Goal: Transaction & Acquisition: Obtain resource

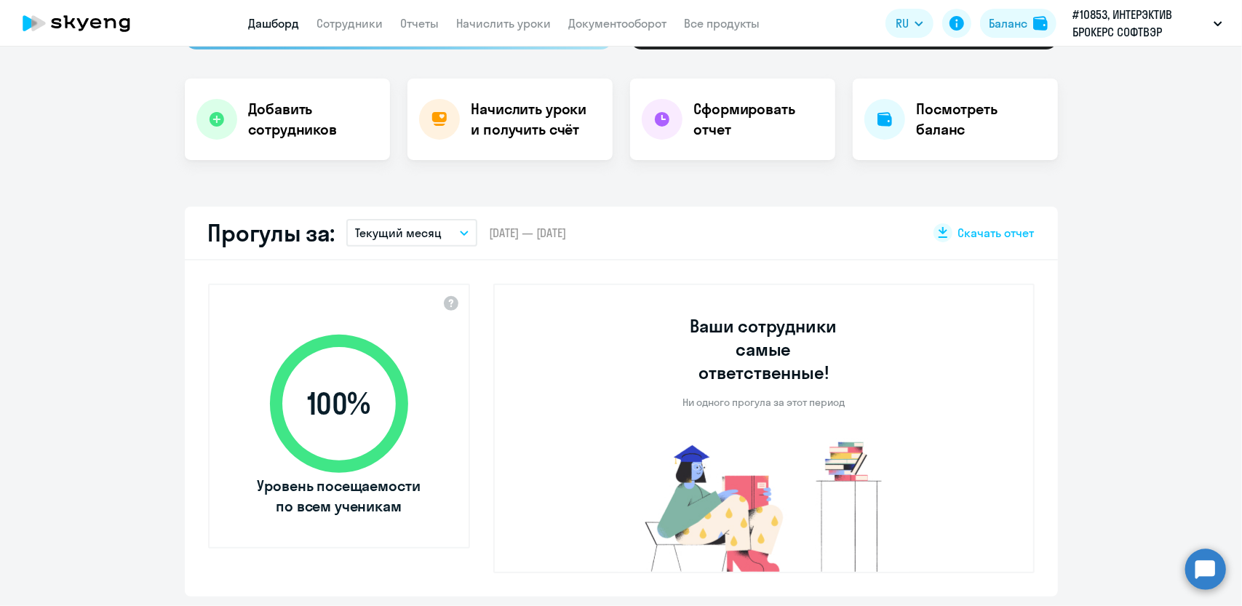
scroll to position [291, 0]
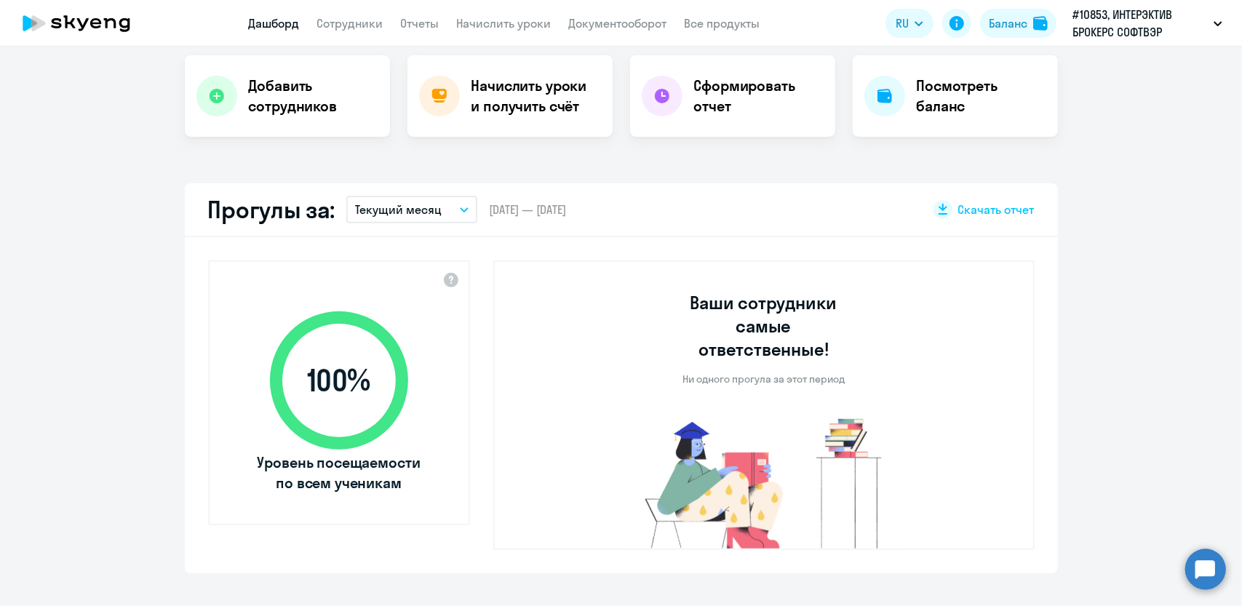
select select "30"
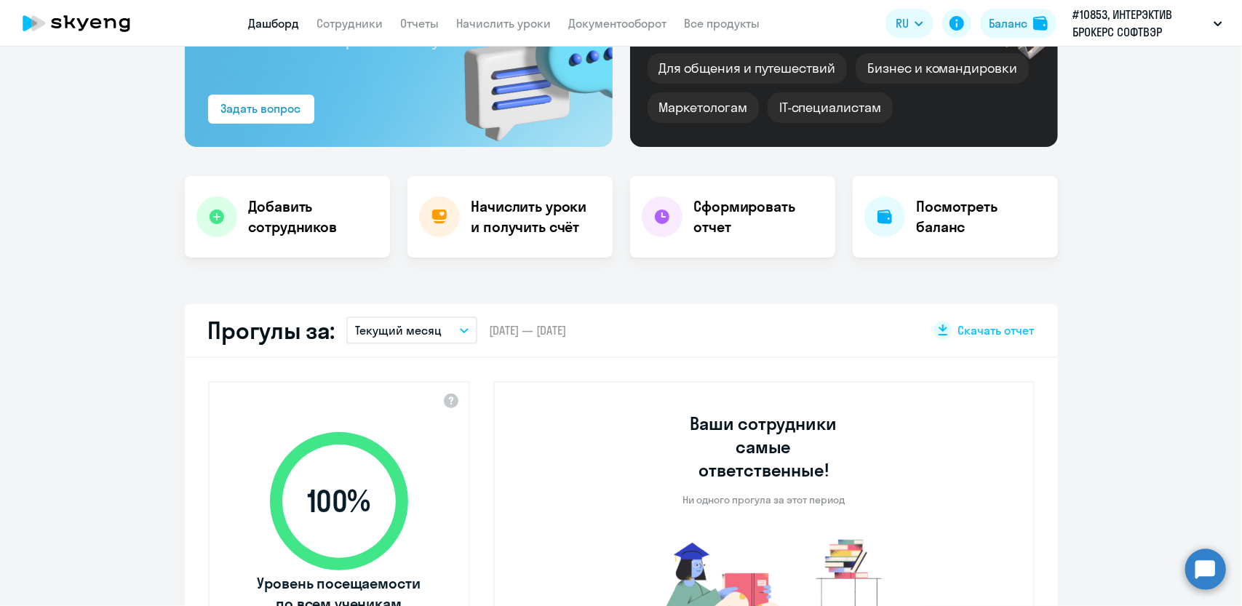
scroll to position [73, 0]
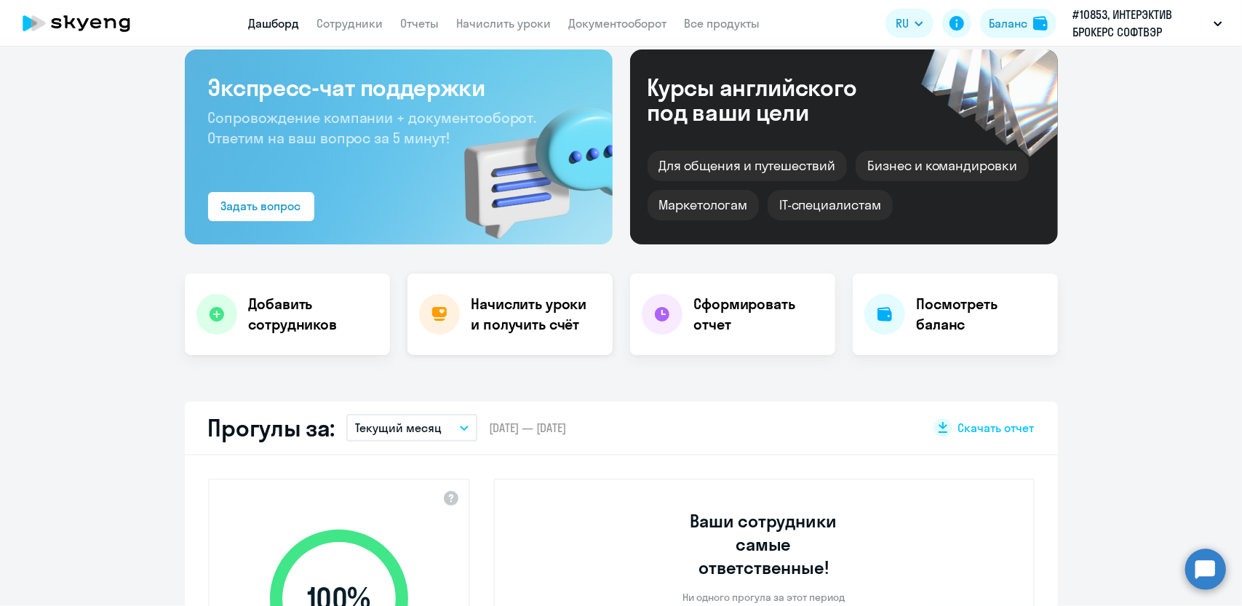
click at [532, 306] on h4 "Начислить уроки и получить счёт" at bounding box center [535, 314] width 127 height 41
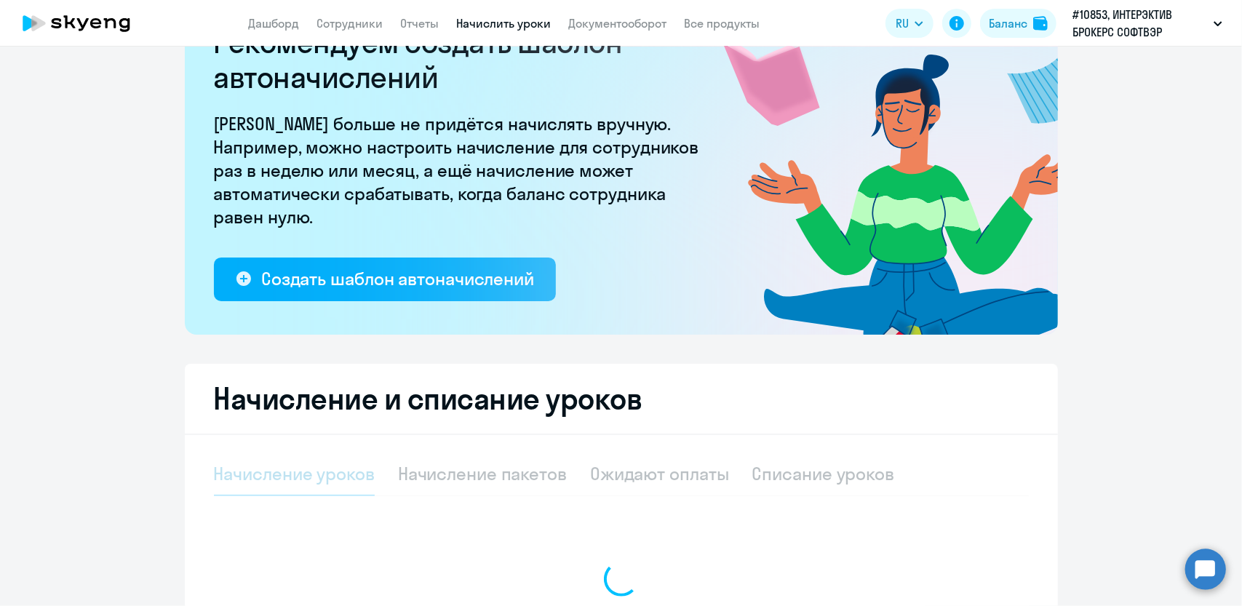
select select "10"
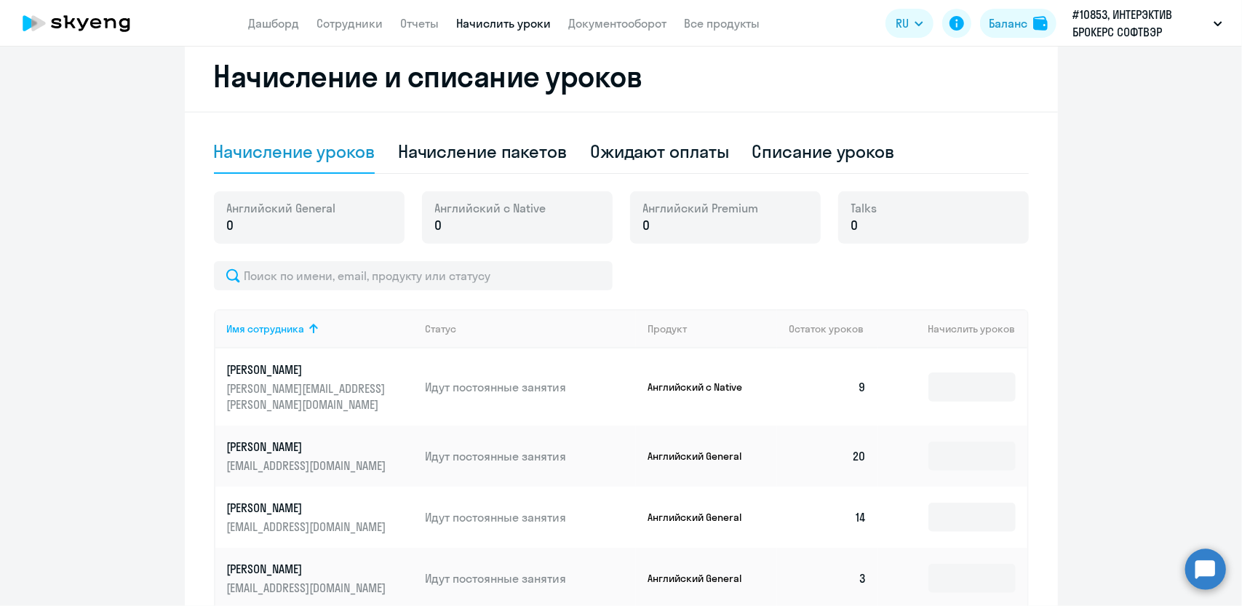
scroll to position [582, 0]
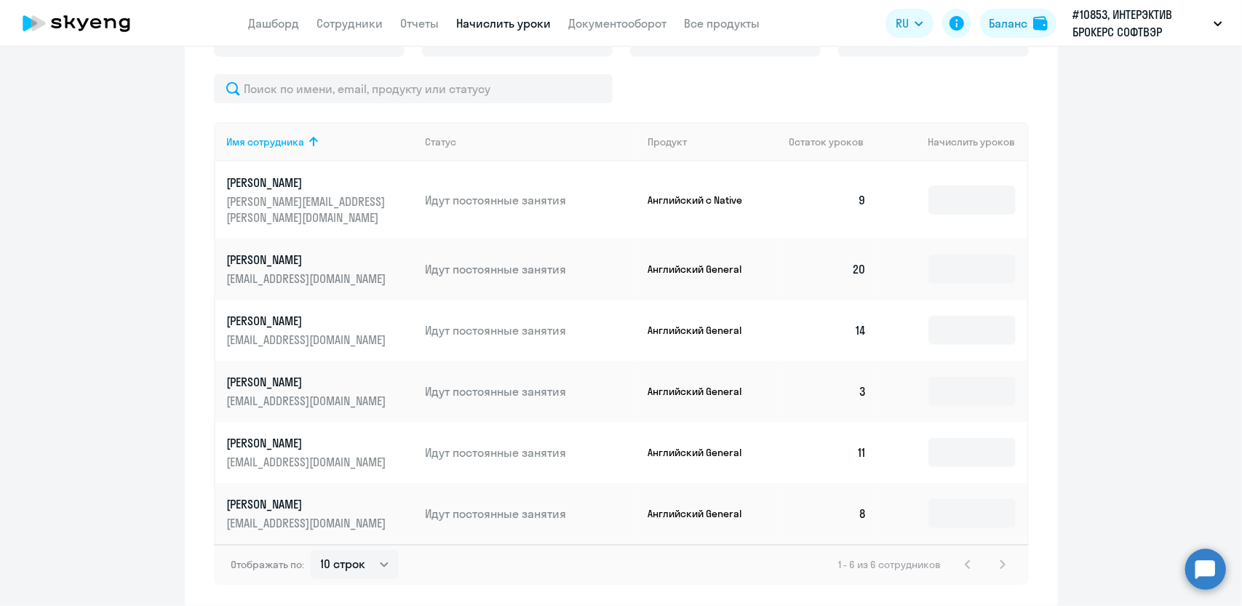
click at [920, 381] on td at bounding box center [952, 391] width 148 height 61
click at [1005, 385] on input at bounding box center [972, 391] width 87 height 29
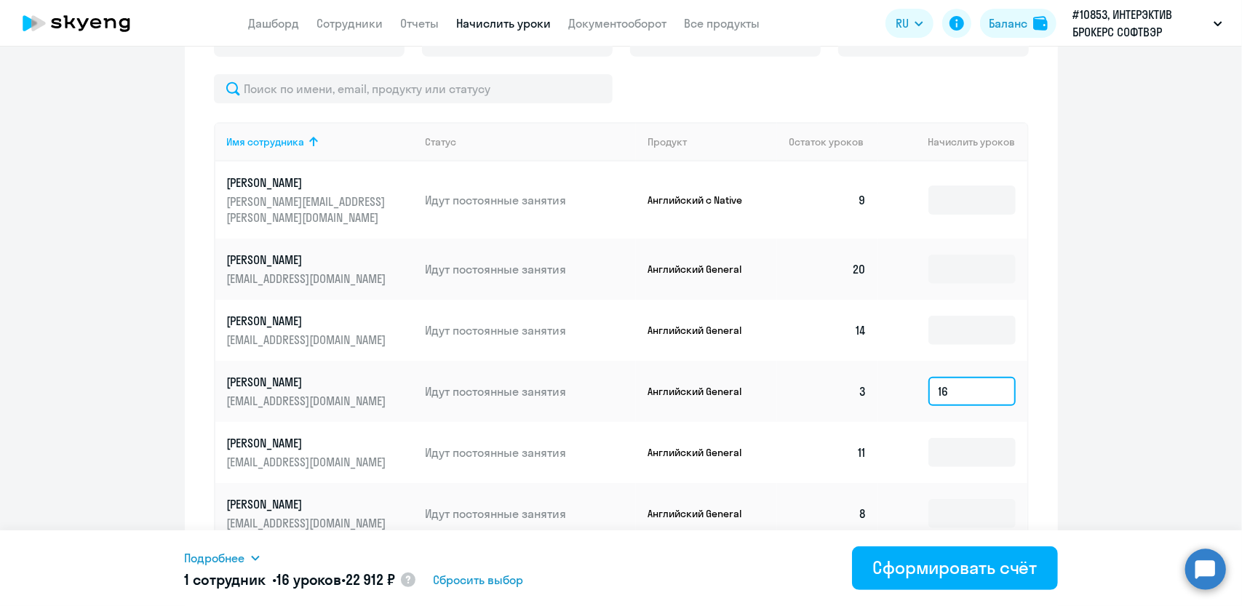
type input "1"
type input "24"
click at [961, 438] on input at bounding box center [972, 452] width 87 height 29
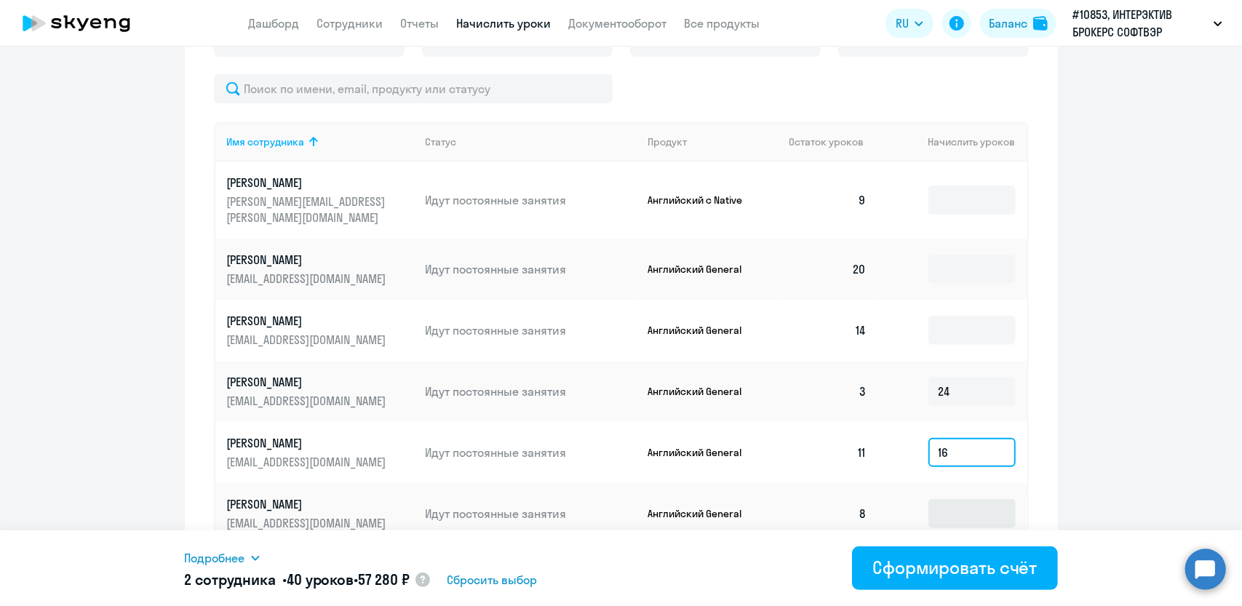
type input "16"
click at [939, 502] on input at bounding box center [972, 513] width 87 height 29
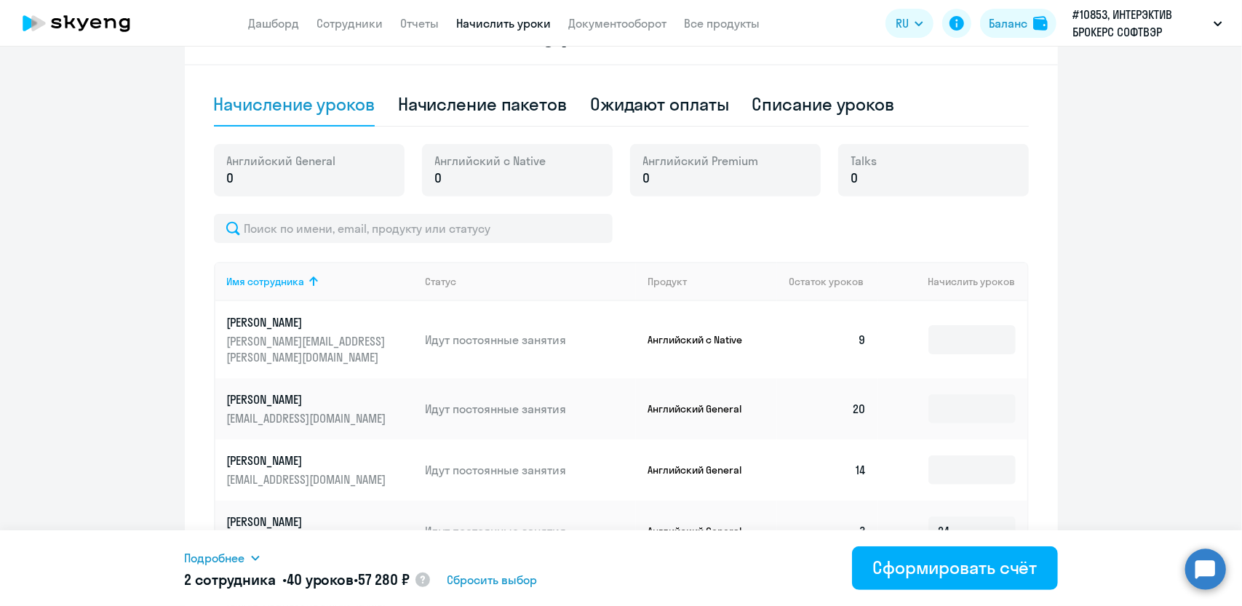
scroll to position [407, 0]
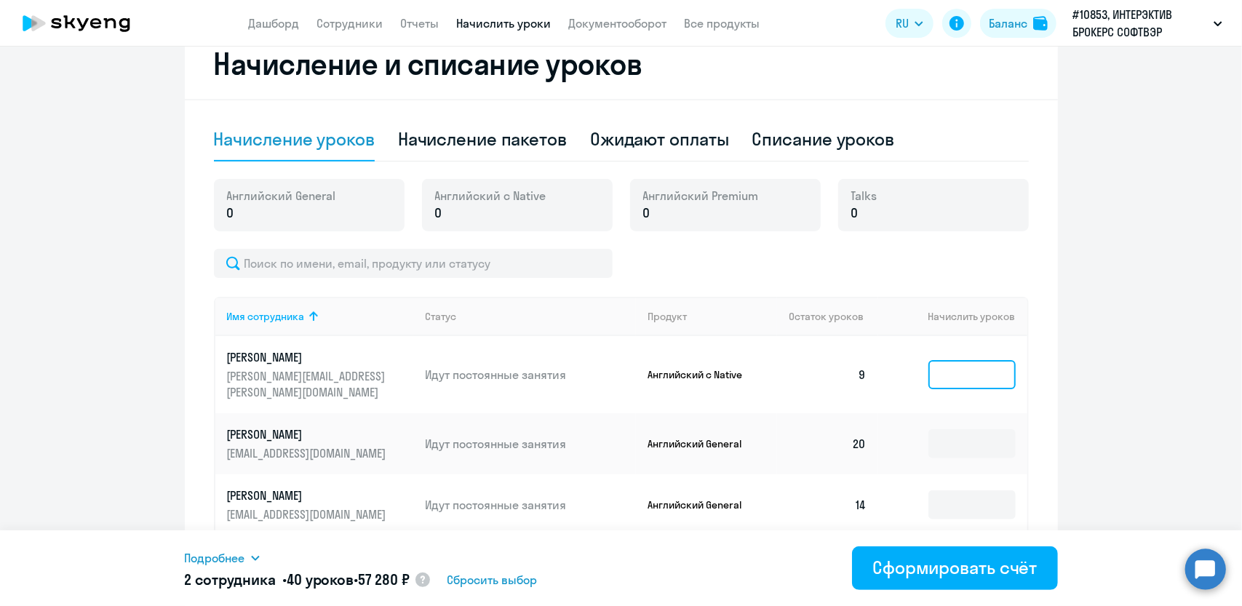
click at [968, 362] on input at bounding box center [972, 374] width 87 height 29
type input "16"
click at [1081, 437] on ng-component "Рекомендуем создать шаблон автоначислений Уроки больше не придётся начислять вр…" at bounding box center [621, 222] width 1242 height 1122
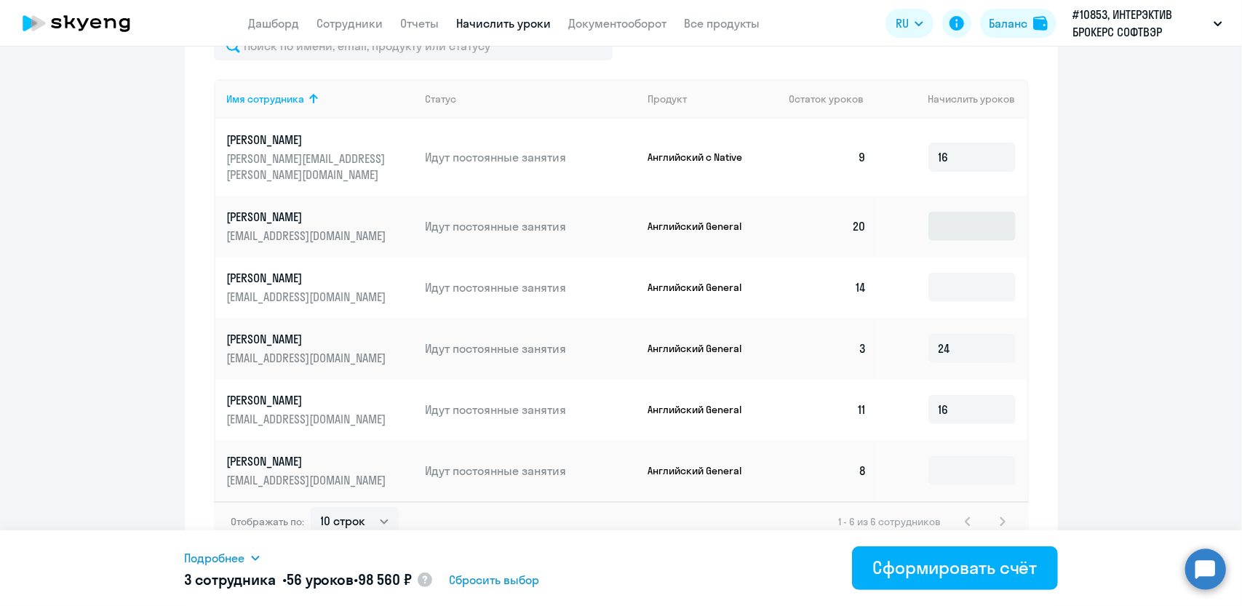
scroll to position [626, 0]
click at [939, 211] on input at bounding box center [972, 225] width 87 height 29
type input "16"
click at [955, 272] on input at bounding box center [972, 286] width 87 height 29
type input "24"
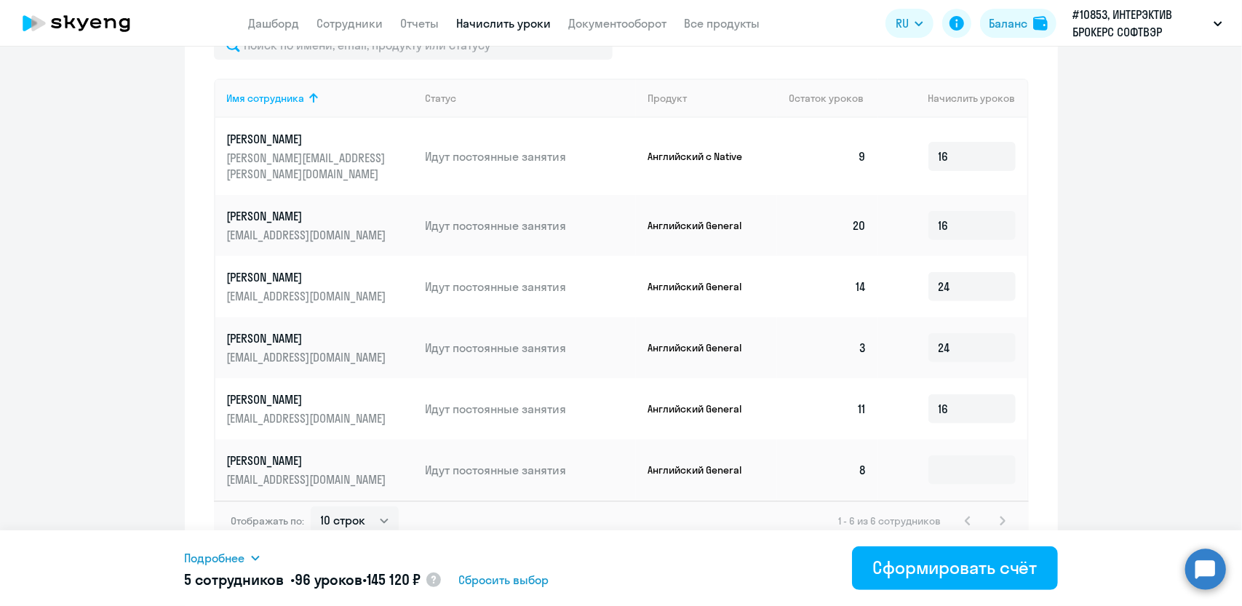
click at [1041, 313] on div "Начисление и списание уроков Начисление уроков Начисление пакетов Ожидают оплат…" at bounding box center [621, 188] width 873 height 754
click at [938, 149] on input "16" at bounding box center [972, 156] width 87 height 29
click at [975, 211] on input "16" at bounding box center [972, 225] width 87 height 29
drag, startPoint x: 943, startPoint y: 148, endPoint x: 921, endPoint y: 148, distance: 22.6
click at [921, 148] on td "12" at bounding box center [952, 156] width 148 height 77
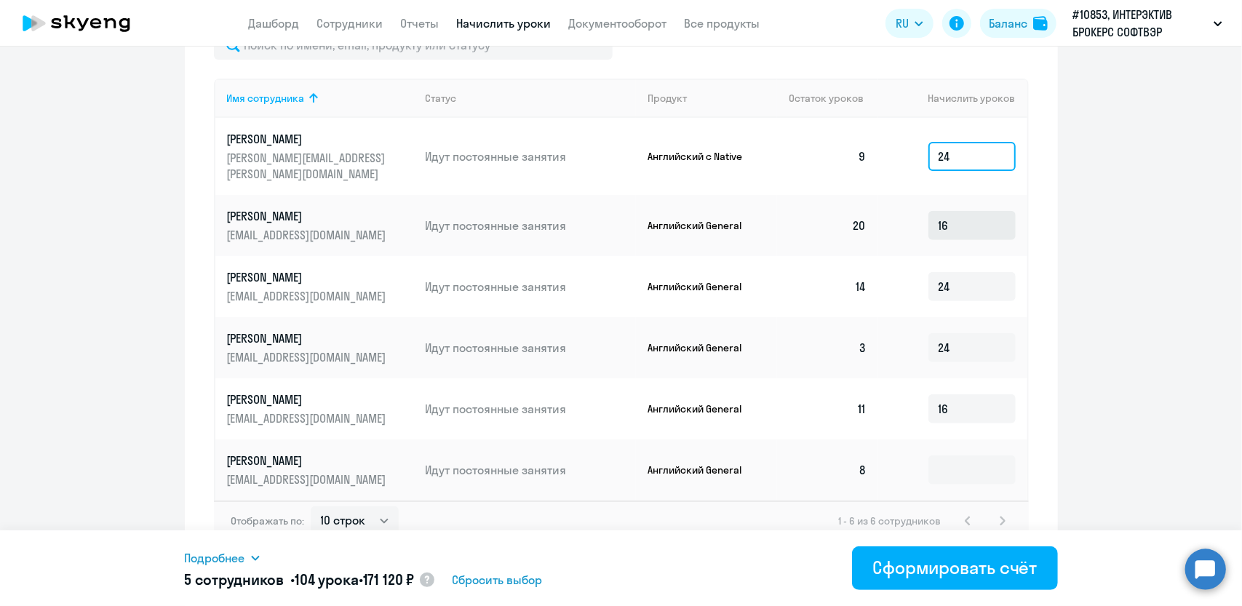
type input "24"
click at [1006, 218] on input "16" at bounding box center [972, 225] width 87 height 29
click at [1048, 462] on div "Начисление и списание уроков Начисление уроков Начисление пакетов Ожидают оплат…" at bounding box center [621, 188] width 873 height 754
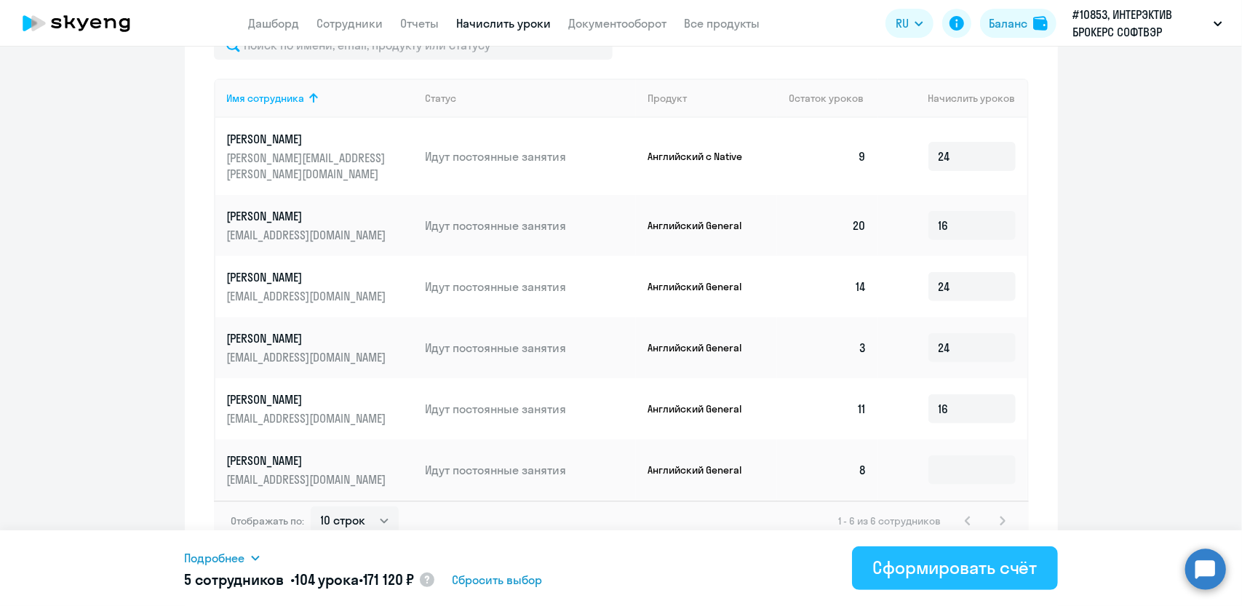
click at [962, 566] on div "Сформировать счёт" at bounding box center [954, 567] width 164 height 23
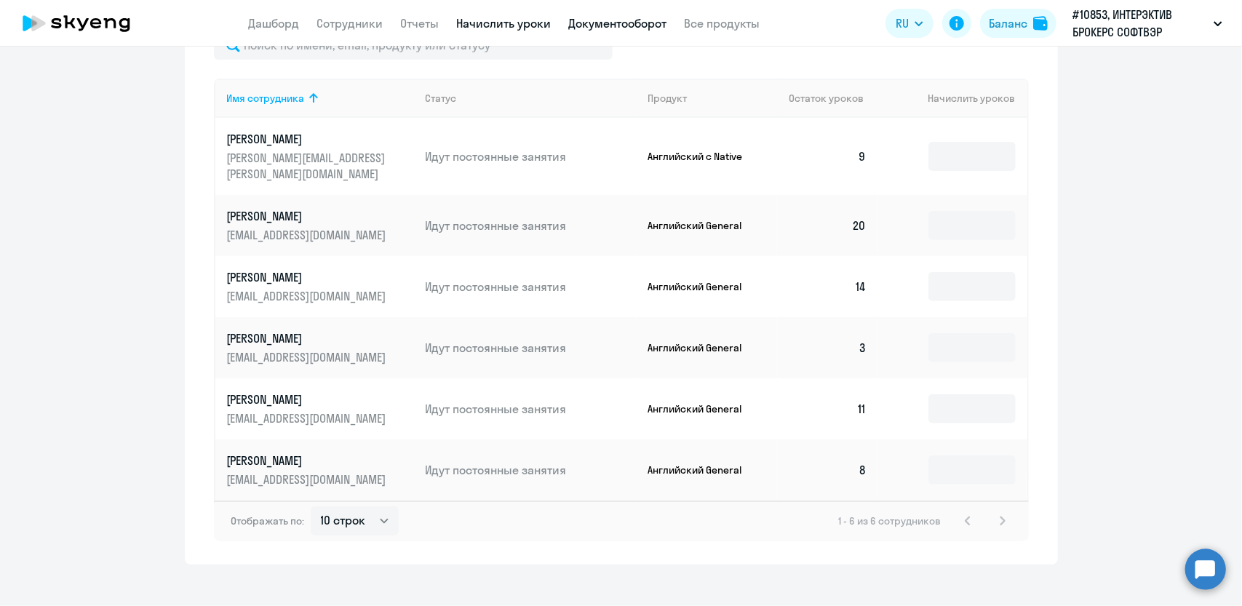
click at [604, 21] on link "Документооборот" at bounding box center [618, 23] width 98 height 15
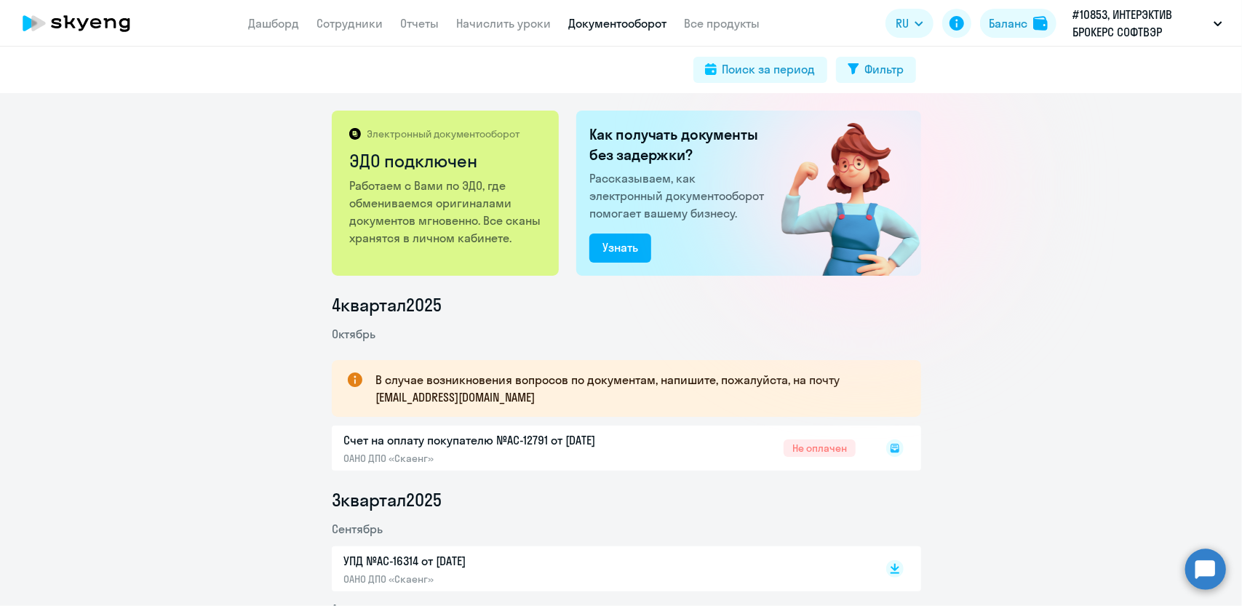
click at [592, 440] on div "Счет на оплату покупателю №AC-12791 от 08.10.2025 ОАНО ДПО «Скаенг» Не оплачен" at bounding box center [626, 448] width 589 height 45
click at [889, 443] on rect at bounding box center [894, 448] width 17 height 17
click at [610, 24] on link "Документооборот" at bounding box center [618, 23] width 98 height 15
click at [442, 442] on div "Счет на оплату покупателю №AC-12791 от 08.10.2025 ОАНО ДПО «Скаенг» Не оплачен" at bounding box center [626, 448] width 589 height 45
drag, startPoint x: 840, startPoint y: 452, endPoint x: 885, endPoint y: 443, distance: 45.2
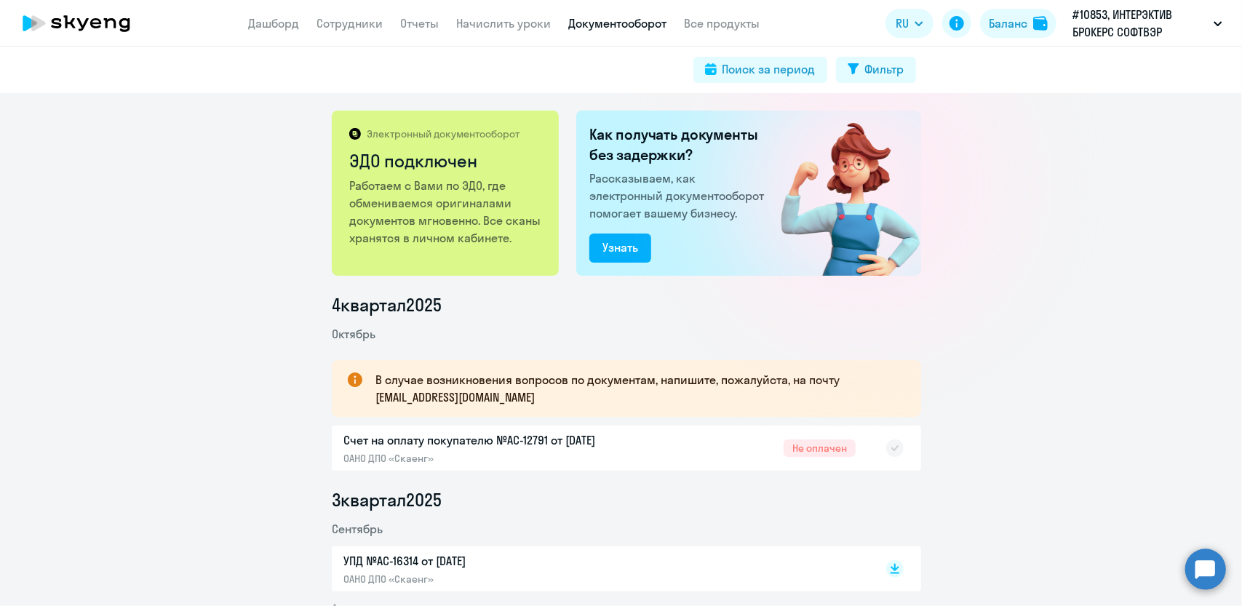
click at [843, 451] on div "Счет на оплату покупателю №AC-12791 от 08.10.2025 ОАНО ДПО «Скаенг» Не оплачен" at bounding box center [626, 448] width 589 height 45
click at [888, 442] on rect at bounding box center [894, 448] width 17 height 17
click at [891, 447] on icon at bounding box center [895, 445] width 9 height 7
